Goal: Task Accomplishment & Management: Manage account settings

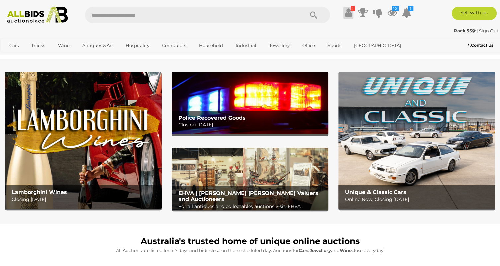
click at [346, 17] on icon at bounding box center [347, 13] width 7 height 12
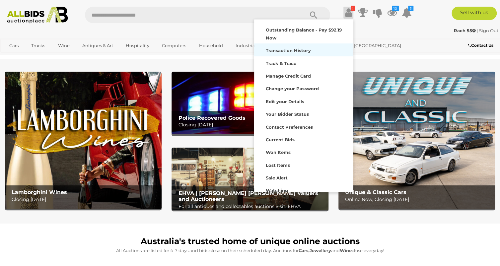
click at [269, 52] on strong "Transaction History" at bounding box center [287, 50] width 45 height 5
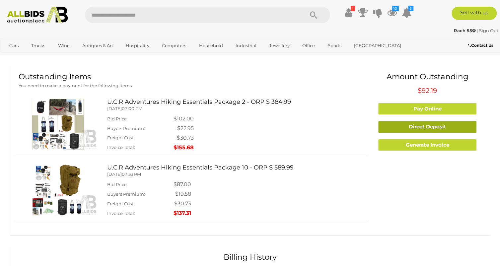
click at [412, 131] on link "Direct Deposit" at bounding box center [427, 127] width 98 height 12
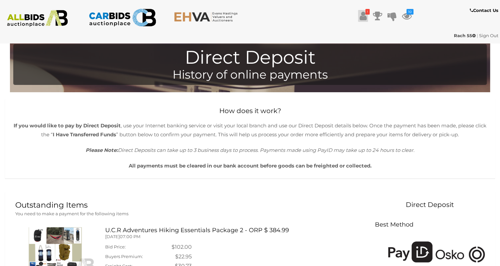
click at [360, 19] on icon at bounding box center [362, 16] width 7 height 12
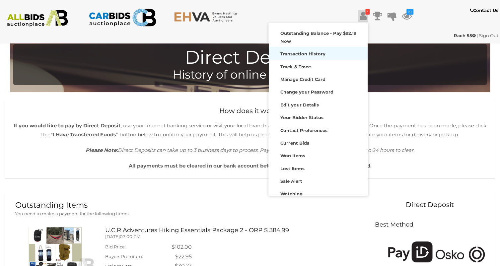
click at [285, 56] on strong "Transaction History" at bounding box center [302, 53] width 45 height 5
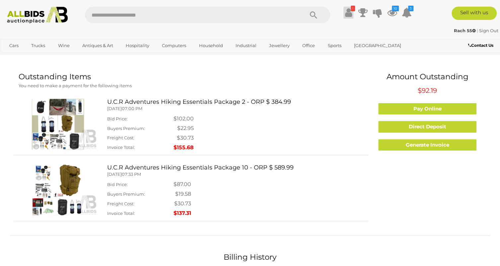
click at [352, 8] on icon "!" at bounding box center [352, 9] width 4 height 6
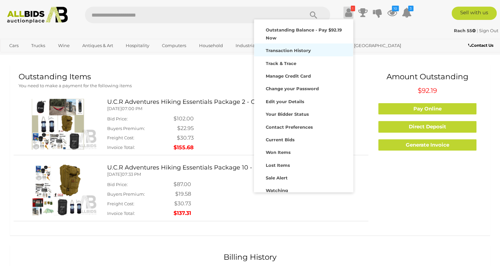
click at [274, 52] on strong "Transaction History" at bounding box center [287, 50] width 45 height 5
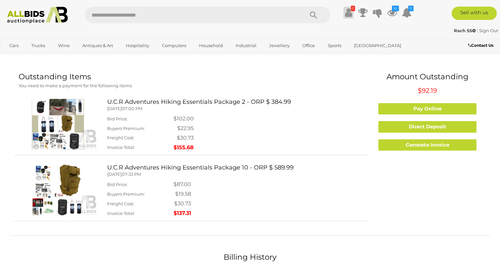
click at [345, 14] on icon at bounding box center [347, 13] width 7 height 12
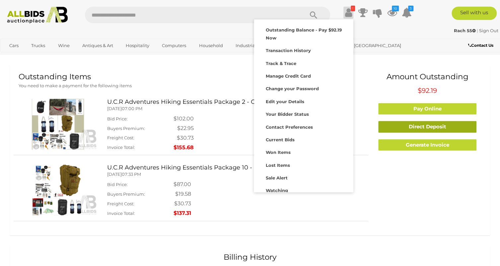
click at [396, 127] on link "Direct Deposit" at bounding box center [427, 127] width 98 height 12
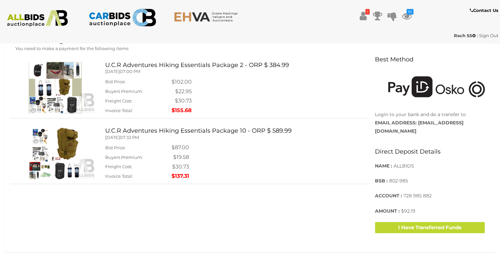
scroll to position [169, 0]
